Goal: Information Seeking & Learning: Learn about a topic

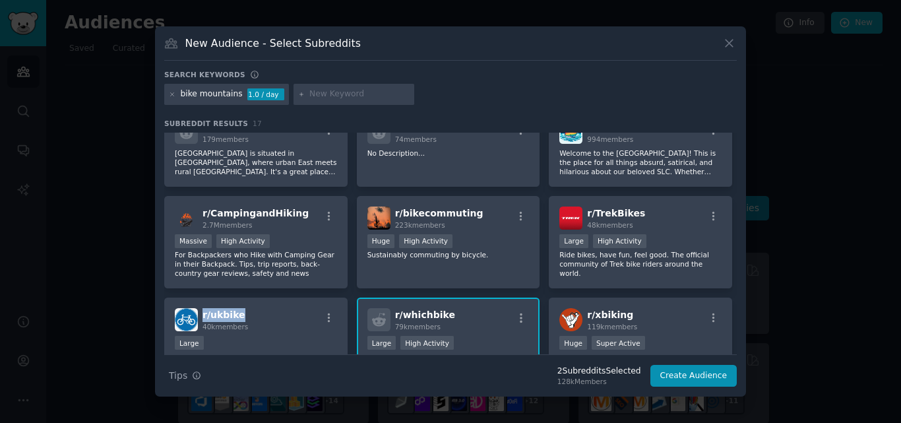
scroll to position [215, 0]
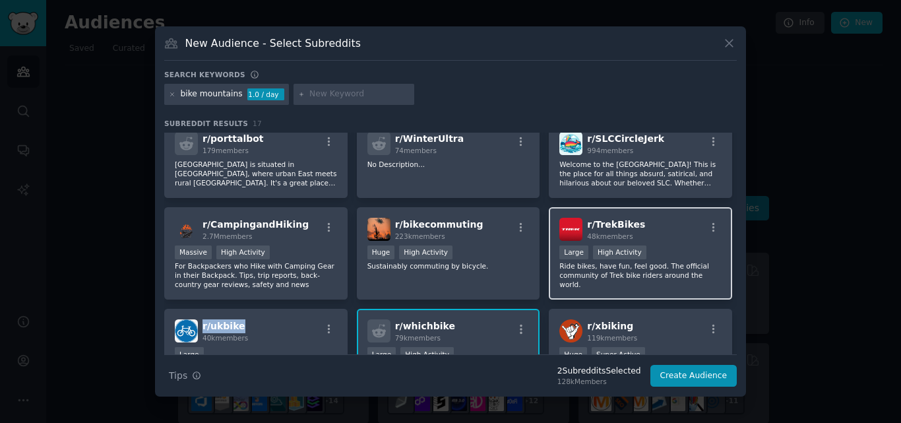
click at [643, 218] on div "r/ TrekBikes 48k members" at bounding box center [640, 229] width 162 height 23
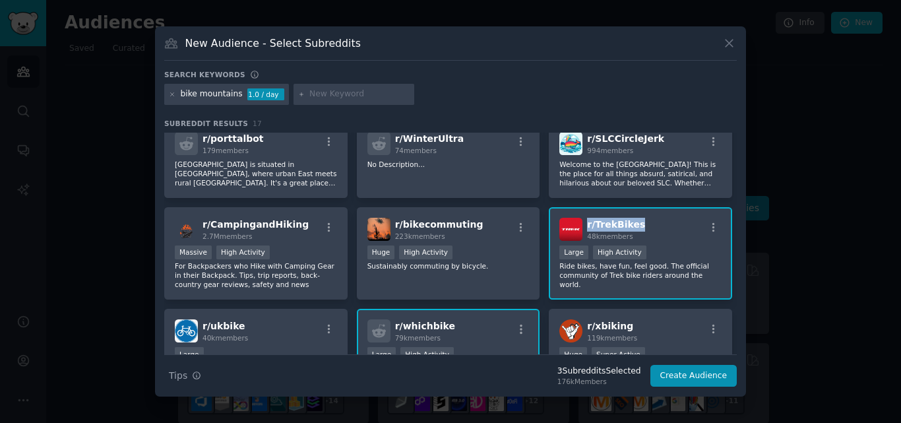
drag, startPoint x: 643, startPoint y: 208, endPoint x: 583, endPoint y: 212, distance: 60.1
click at [583, 218] on div "r/ TrekBikes 48k members" at bounding box center [640, 229] width 162 height 23
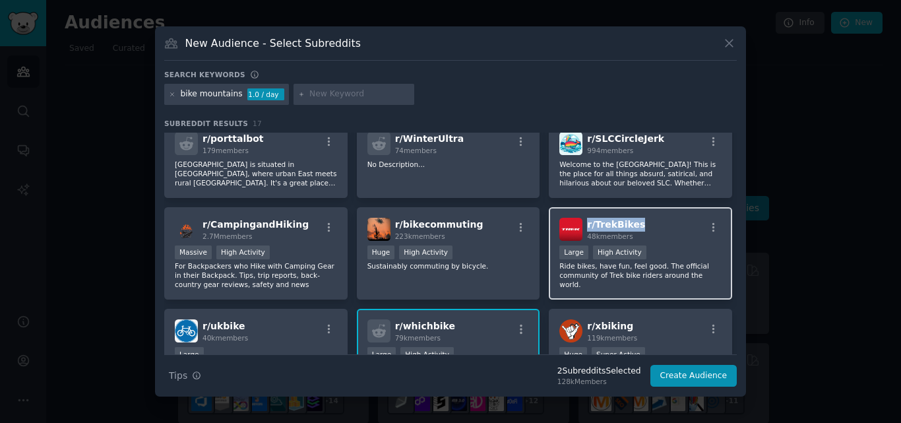
copy span "r/ TrekBikes"
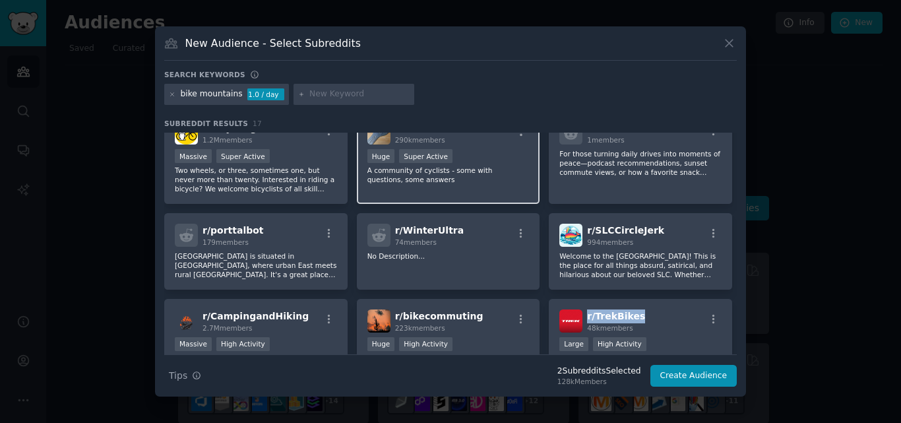
scroll to position [154, 0]
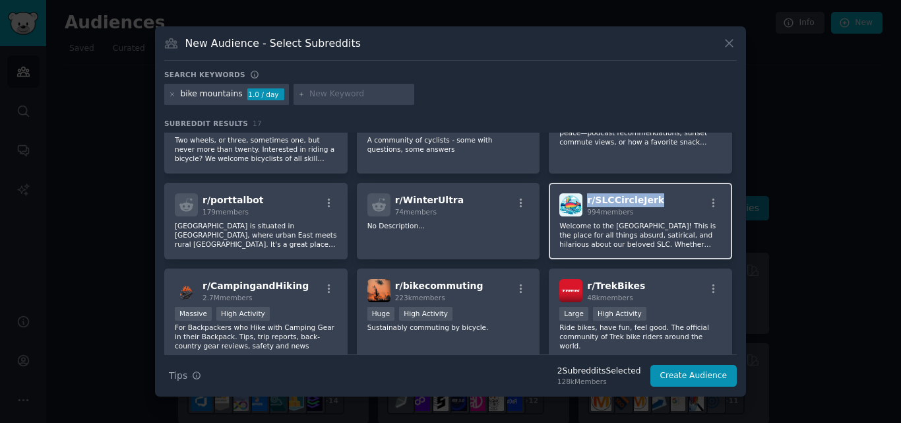
drag, startPoint x: 657, startPoint y: 189, endPoint x: 583, endPoint y: 191, distance: 73.2
click at [583, 193] on div "r/ SLCCircleJerk 994 members" at bounding box center [640, 204] width 162 height 23
copy span "r/ SLCCircleJerk"
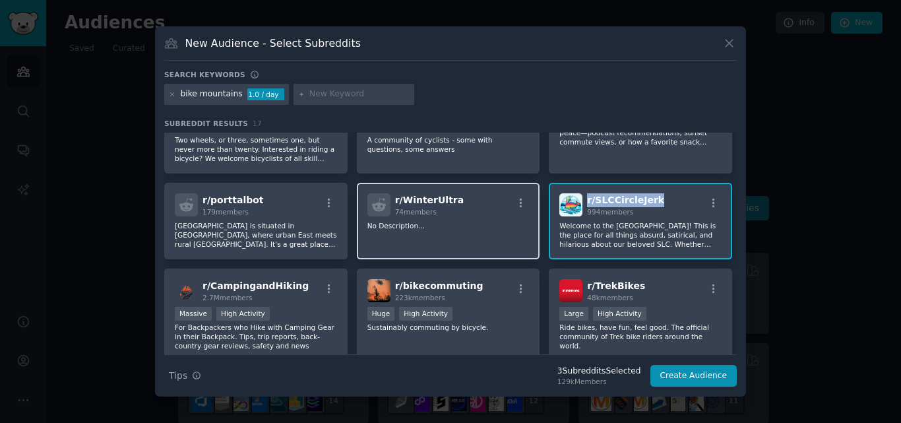
click at [462, 193] on div "r/ WinterUltra 74 members" at bounding box center [448, 204] width 162 height 23
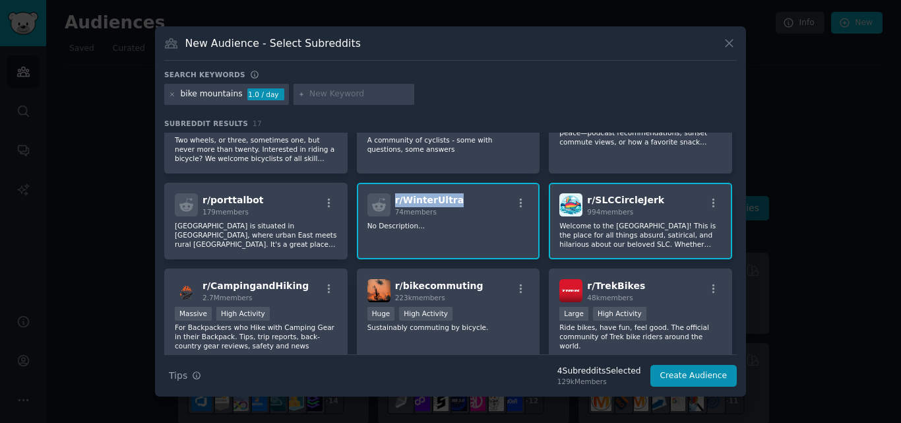
drag, startPoint x: 462, startPoint y: 189, endPoint x: 394, endPoint y: 193, distance: 68.0
click at [394, 193] on div "r/ WinterUltra 74 members" at bounding box center [448, 204] width 162 height 23
copy span "r/ WinterUltra"
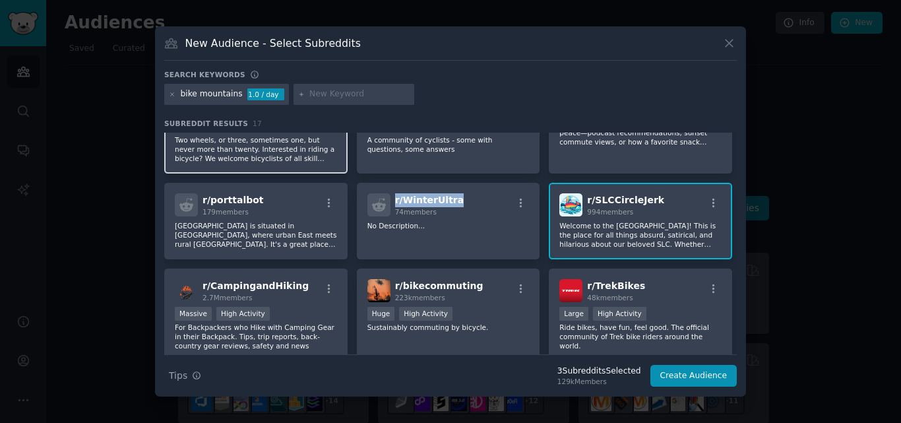
scroll to position [110, 0]
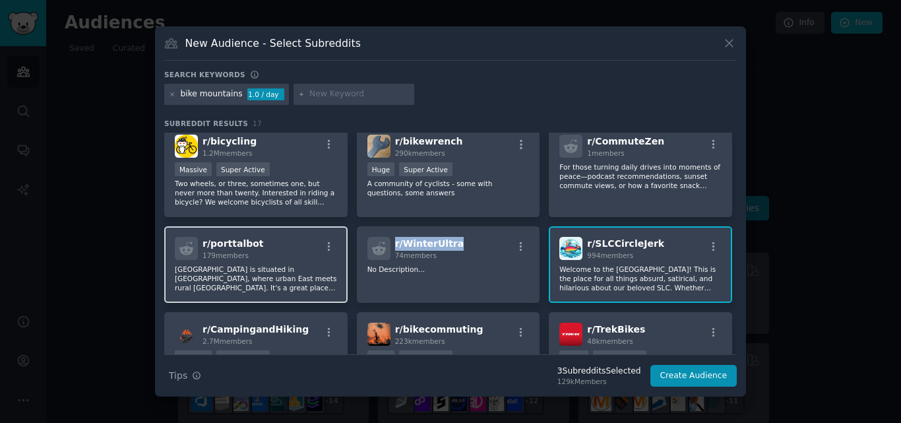
click at [263, 237] on div "r/ porttalbot 179 members" at bounding box center [256, 248] width 162 height 23
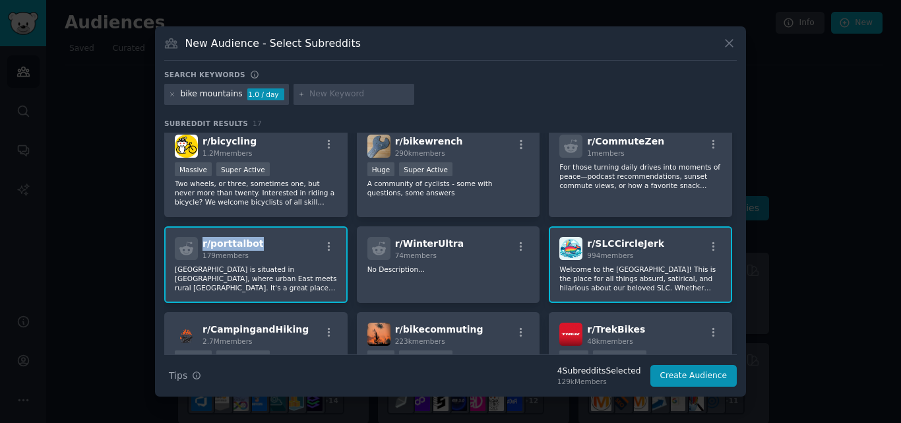
drag, startPoint x: 263, startPoint y: 233, endPoint x: 195, endPoint y: 234, distance: 67.9
click at [195, 237] on div "r/ porttalbot 179 members" at bounding box center [256, 248] width 162 height 23
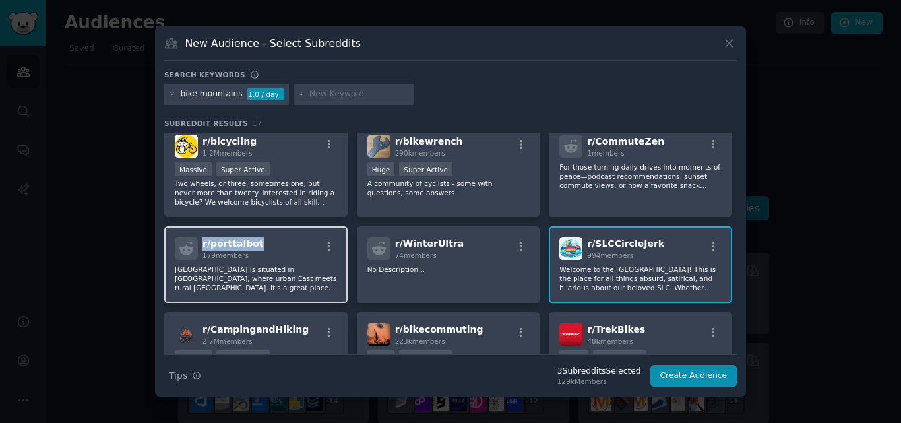
copy span "r/ porttalbot"
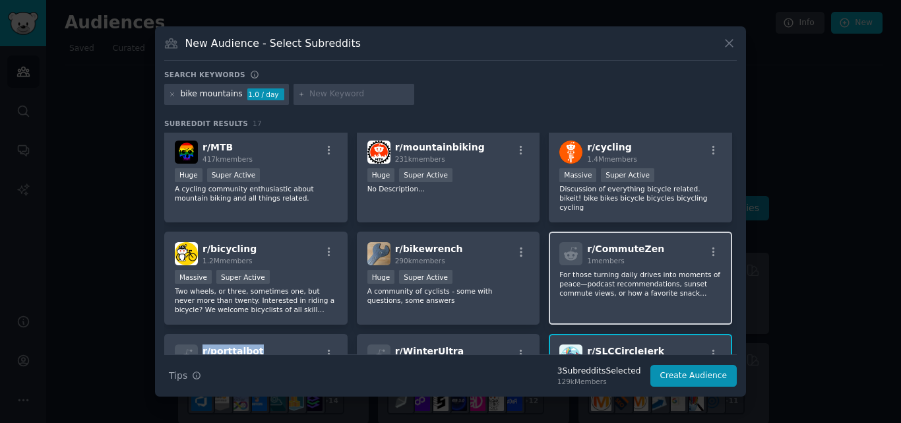
scroll to position [0, 0]
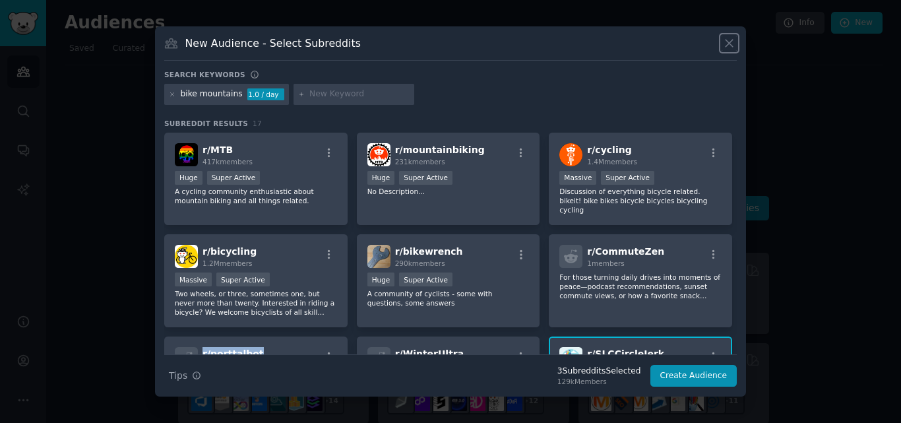
click at [728, 49] on icon at bounding box center [729, 43] width 14 height 14
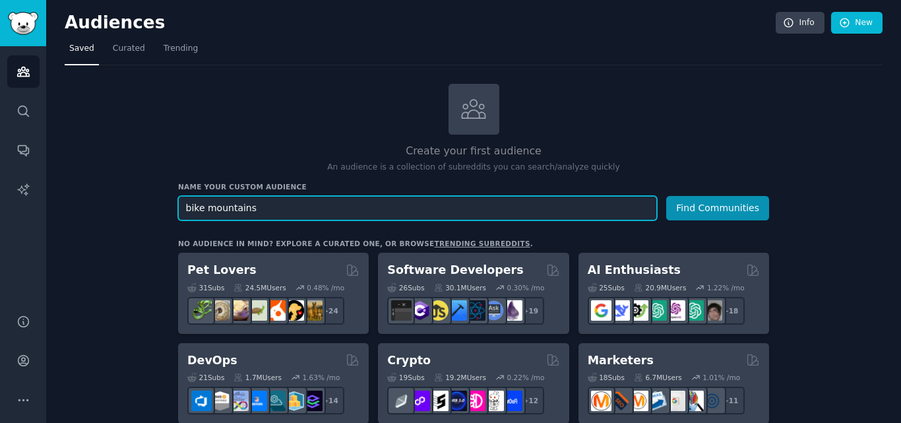
click at [222, 209] on input "bike mountains" at bounding box center [417, 208] width 479 height 24
paste input "electric bike 500 lb capacity"
click at [283, 208] on input "bike electric bike 500 lb capacity" at bounding box center [417, 208] width 479 height 24
drag, startPoint x: 283, startPoint y: 208, endPoint x: 202, endPoint y: 216, distance: 81.4
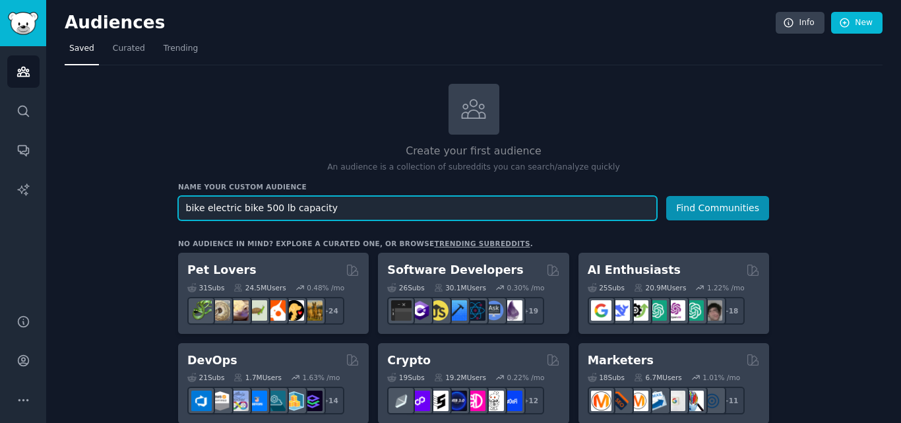
click at [202, 216] on input "bike electric bike 500 lb capacity" at bounding box center [417, 208] width 479 height 24
type input "bike capacity"
click at [666, 196] on button "Find Communities" at bounding box center [717, 208] width 103 height 24
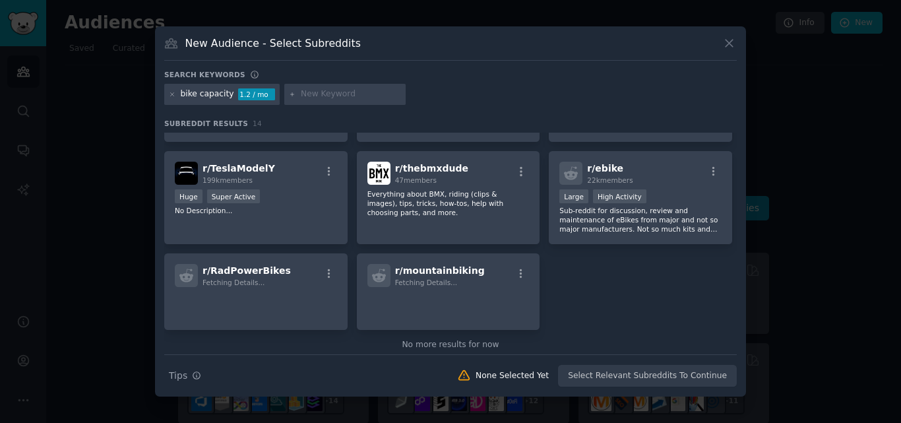
scroll to position [290, 0]
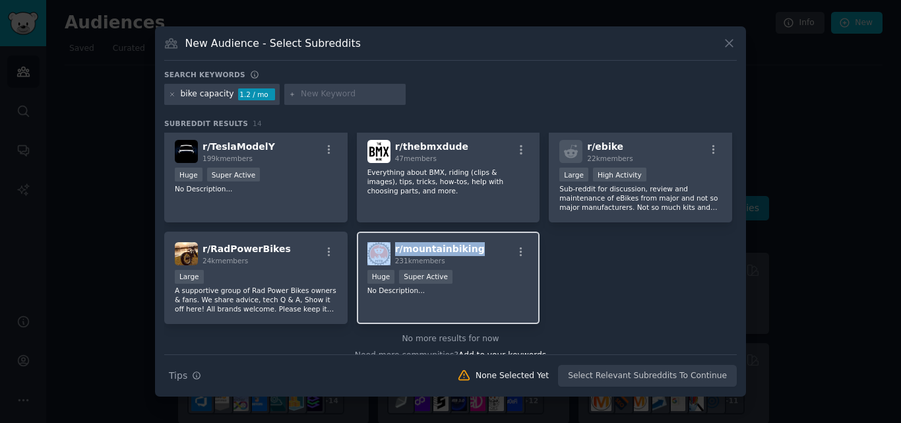
drag, startPoint x: 470, startPoint y: 247, endPoint x: 388, endPoint y: 256, distance: 82.2
click at [388, 256] on div "r/ mountainbiking 231k members" at bounding box center [448, 253] width 162 height 23
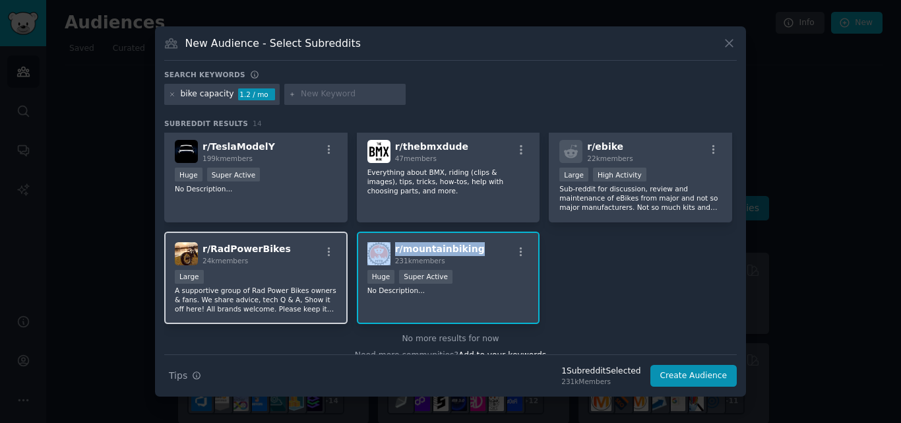
click at [280, 248] on div "r/ RadPowerBikes 24k members" at bounding box center [256, 253] width 162 height 23
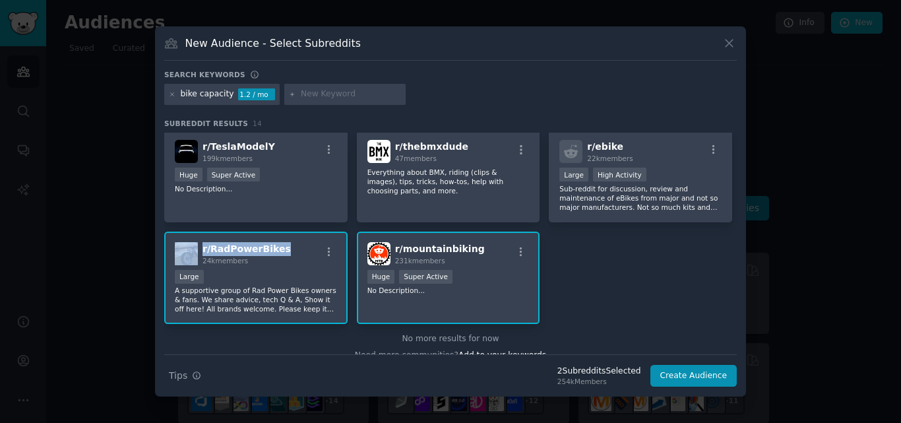
drag, startPoint x: 280, startPoint y: 248, endPoint x: 200, endPoint y: 251, distance: 80.5
click at [200, 251] on div "r/ RadPowerBikes 24k members" at bounding box center [256, 253] width 162 height 23
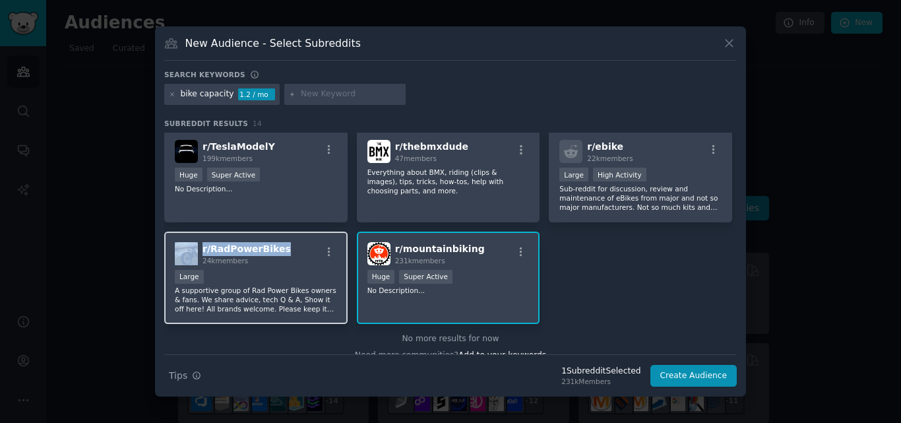
copy div "r/ RadPowerBikes"
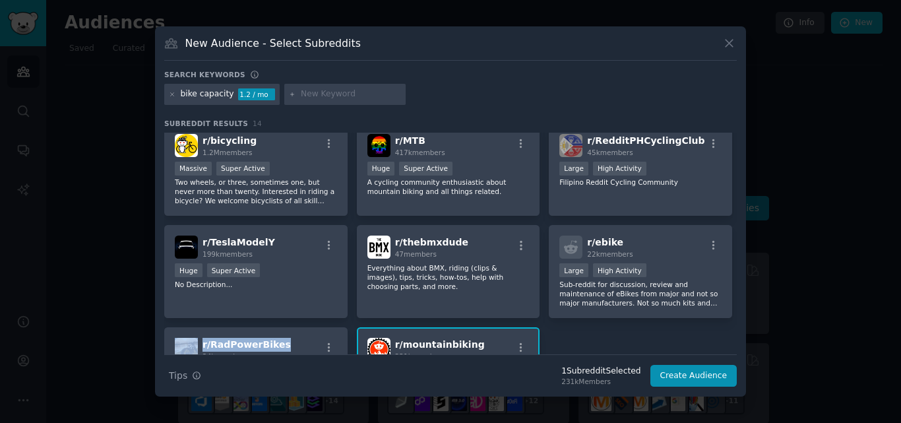
scroll to position [191, 0]
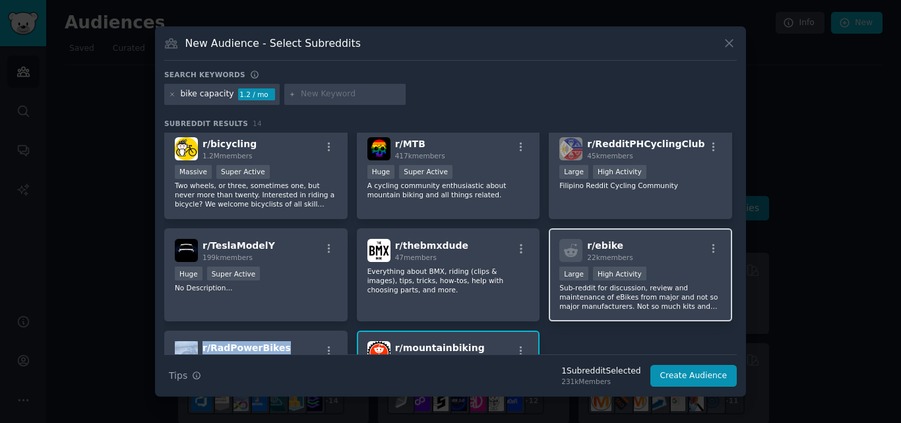
click at [615, 237] on div "r/ ebike 22k members >= 80th percentile for submissions / day Large High Activi…" at bounding box center [640, 274] width 183 height 93
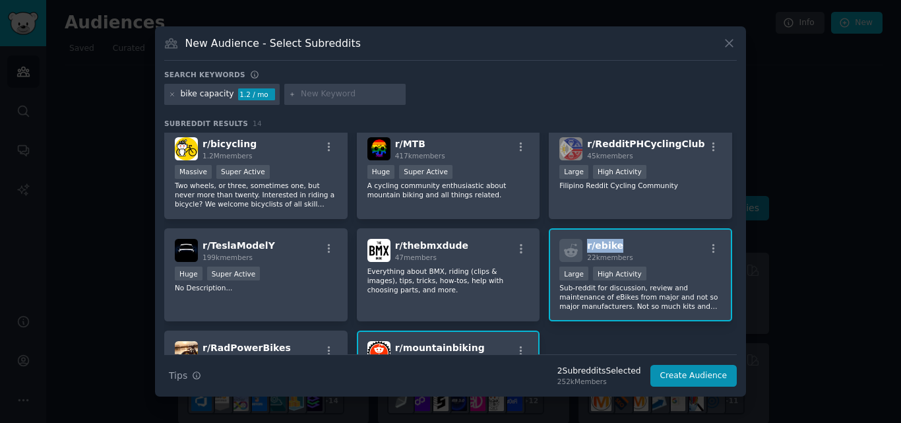
drag, startPoint x: 616, startPoint y: 241, endPoint x: 582, endPoint y: 243, distance: 34.4
click at [582, 243] on div "r/ ebike 22k members" at bounding box center [640, 250] width 162 height 23
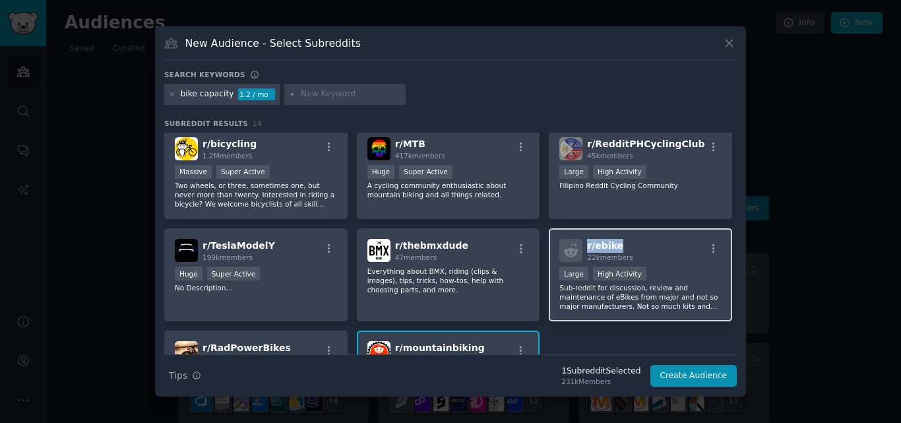
copy span "r/ [PERSON_NAME]"
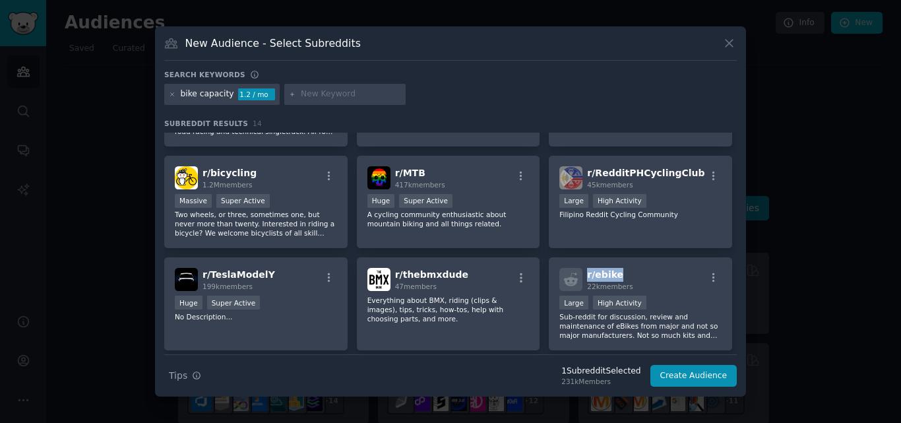
scroll to position [147, 0]
